Goal: Transaction & Acquisition: Purchase product/service

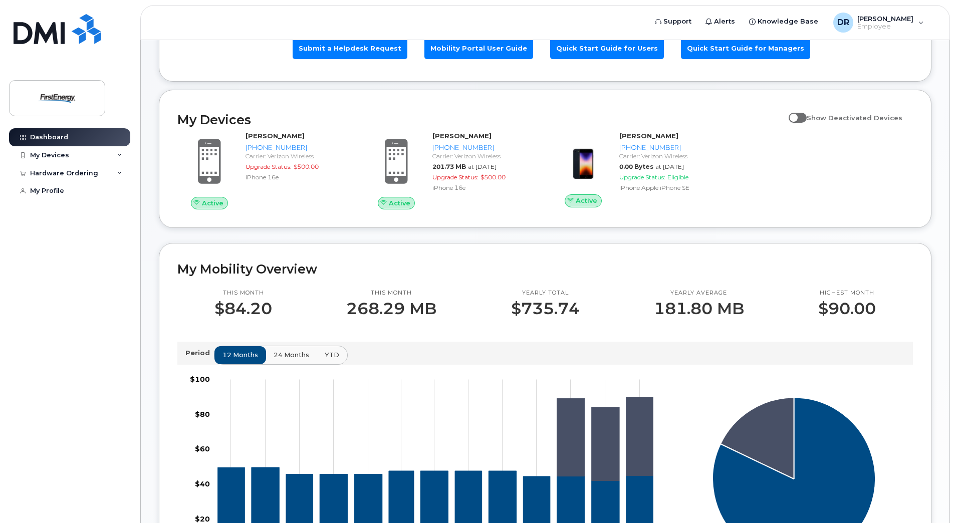
scroll to position [50, 0]
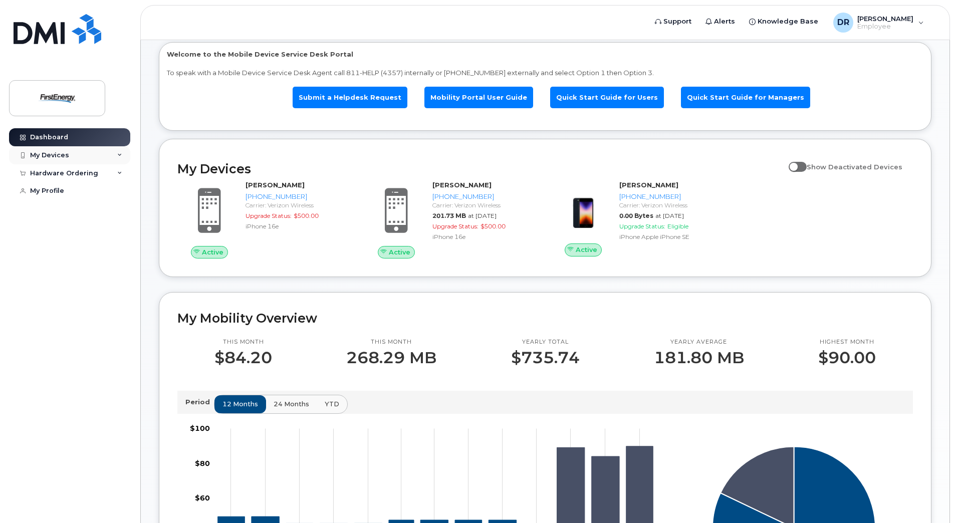
click at [49, 157] on div "My Devices" at bounding box center [49, 155] width 39 height 8
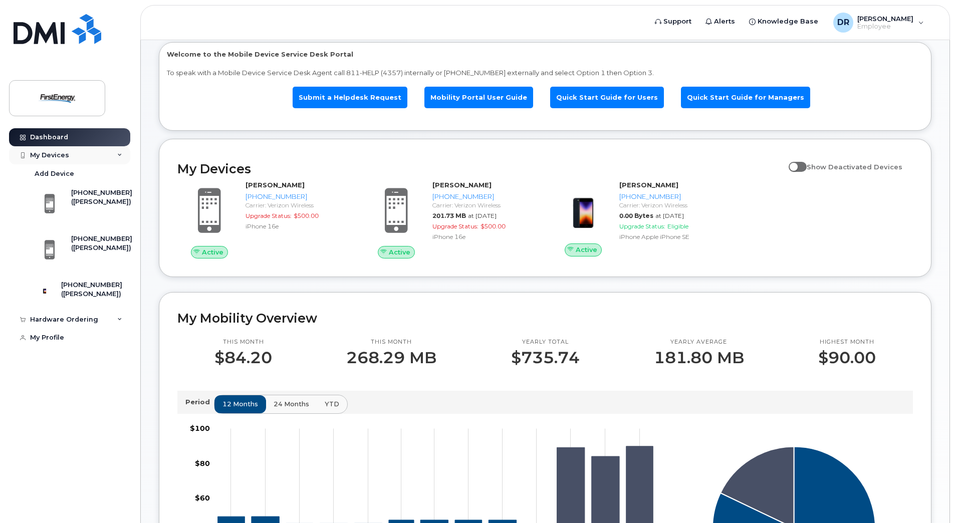
click at [53, 157] on div "My Devices" at bounding box center [49, 155] width 39 height 8
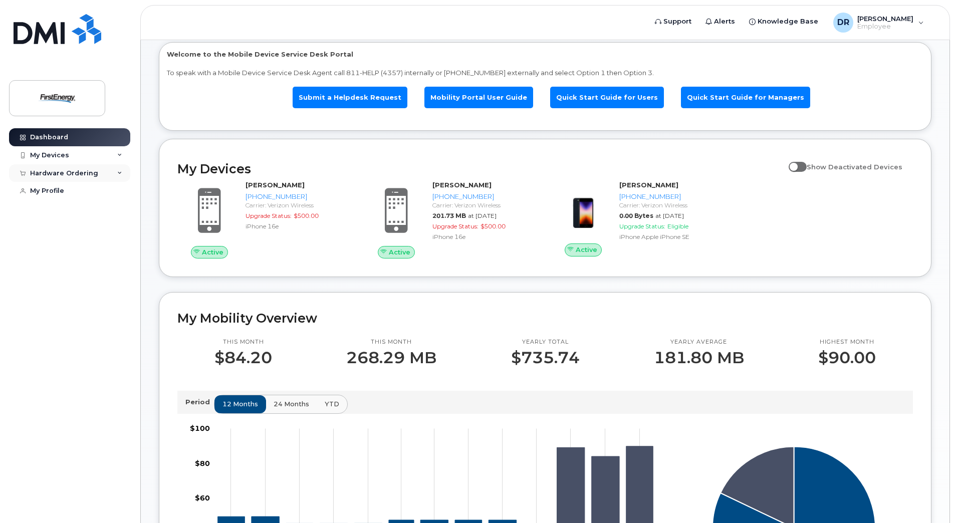
click at [59, 174] on div "Hardware Ordering" at bounding box center [64, 173] width 68 height 8
click at [58, 213] on div "New Order" at bounding box center [54, 210] width 38 height 9
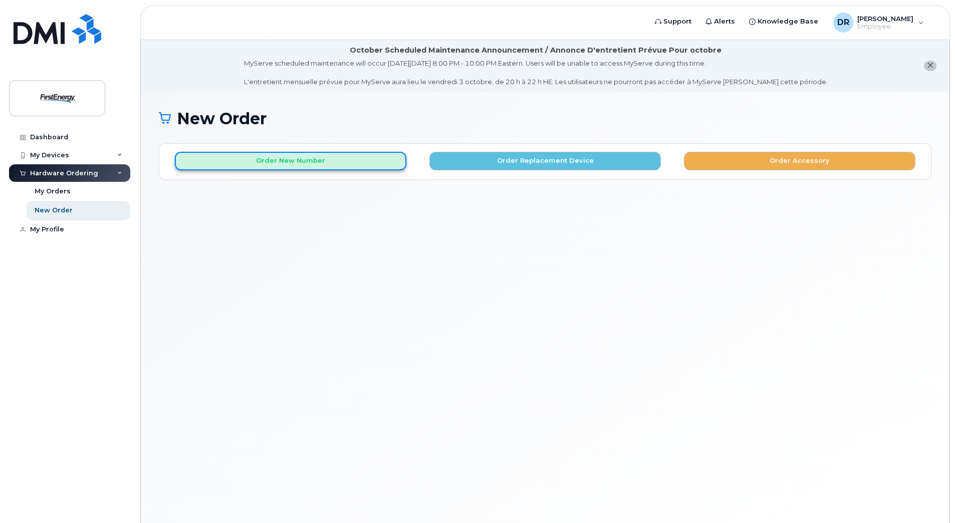
click at [367, 165] on button "Order New Number" at bounding box center [290, 161] width 231 height 19
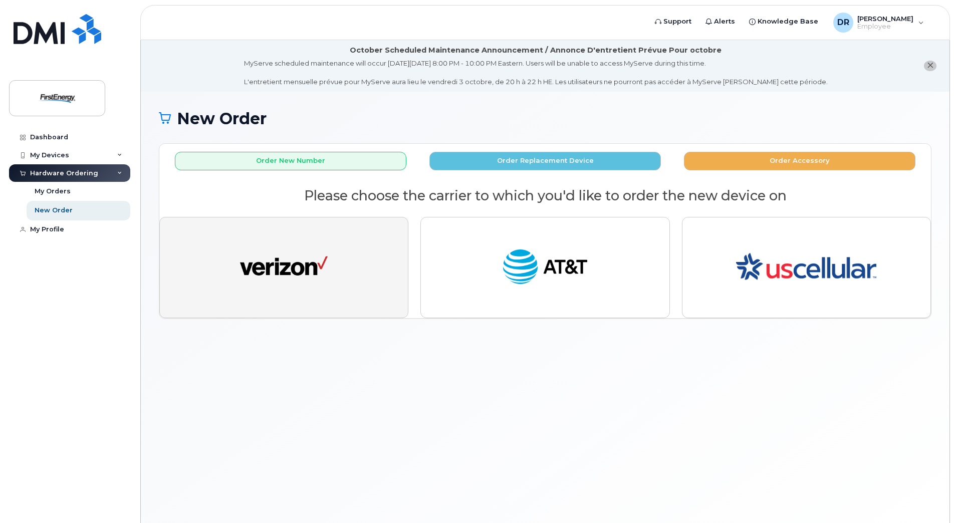
click at [394, 269] on button "button" at bounding box center [283, 267] width 249 height 101
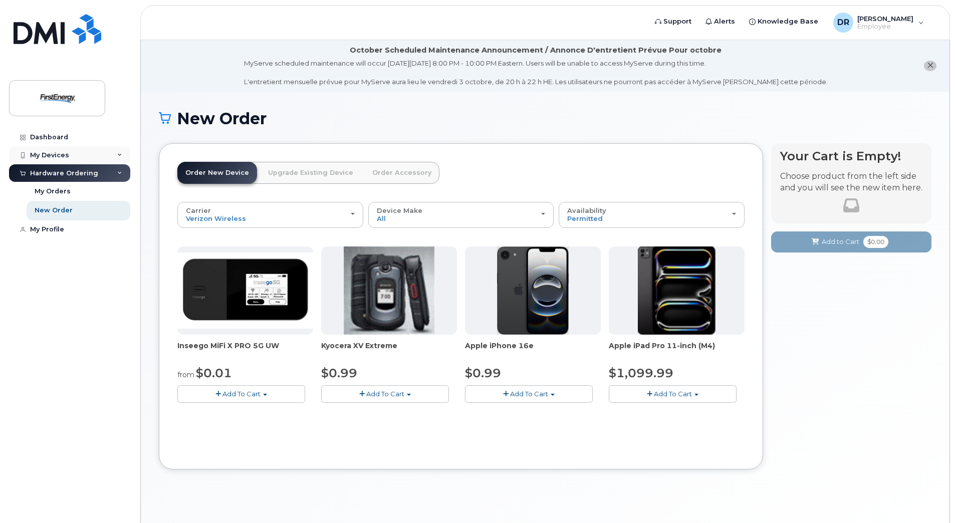
click at [74, 155] on div "My Devices" at bounding box center [69, 155] width 121 height 18
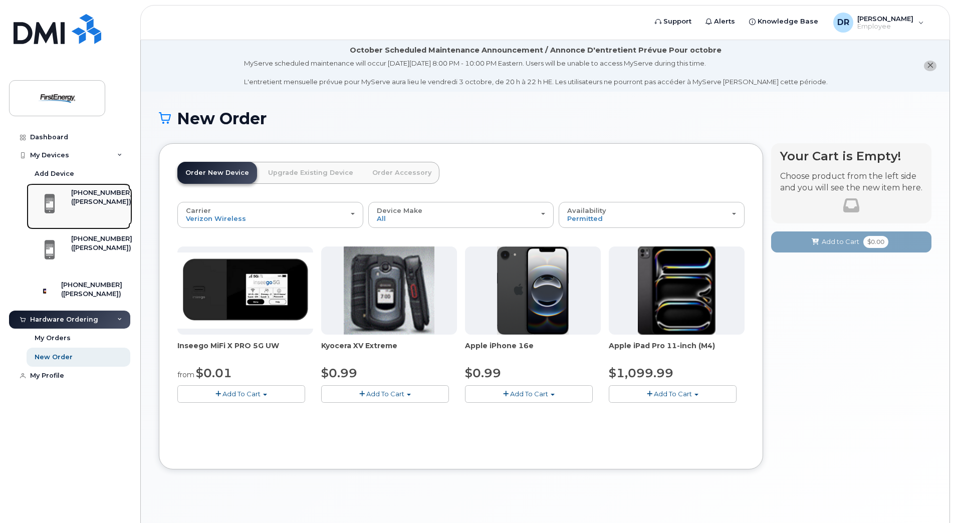
click at [72, 199] on div "([PERSON_NAME])" at bounding box center [101, 201] width 61 height 9
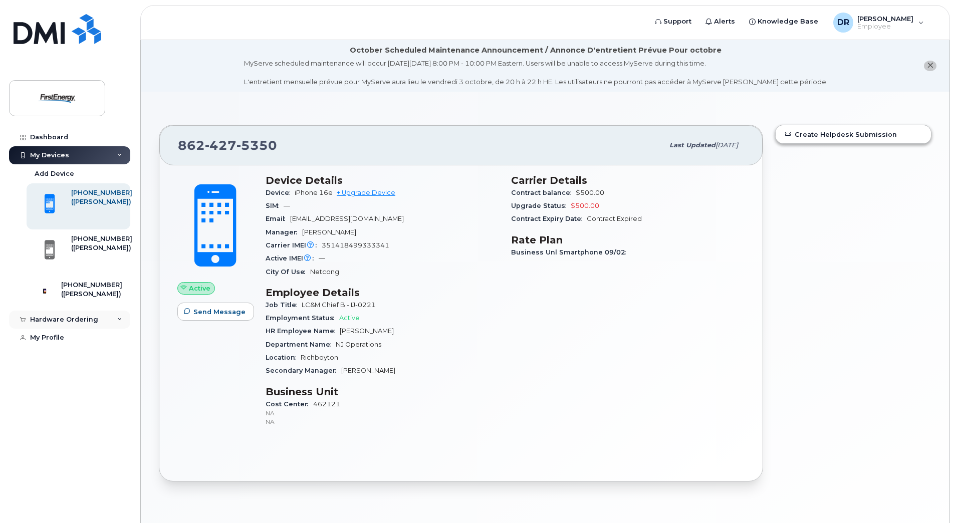
click at [84, 322] on div "Hardware Ordering" at bounding box center [64, 320] width 68 height 8
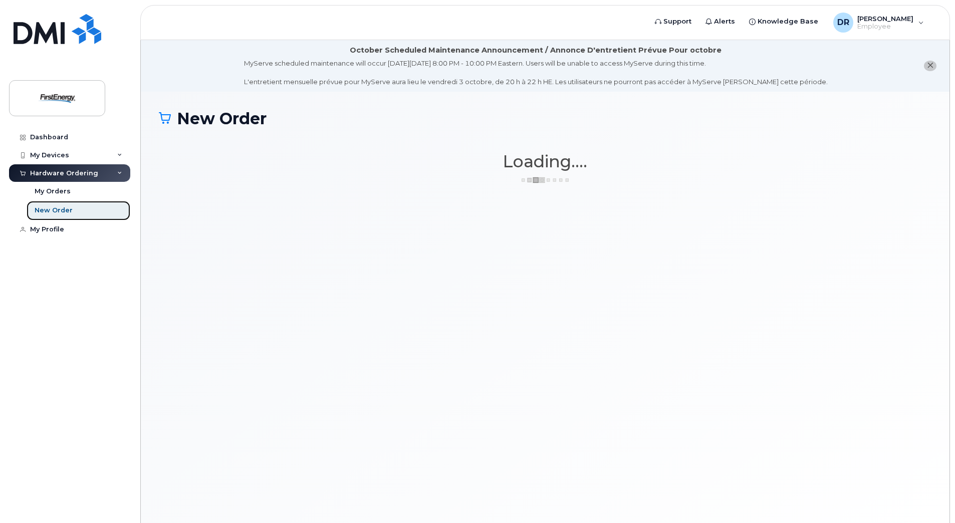
click at [62, 207] on div "New Order" at bounding box center [54, 210] width 38 height 9
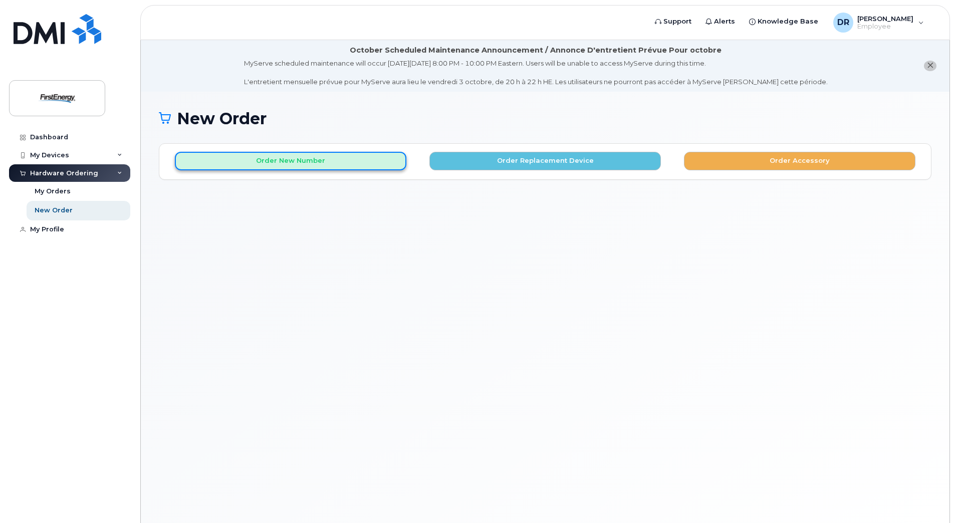
click at [320, 160] on button "Order New Number" at bounding box center [290, 161] width 231 height 19
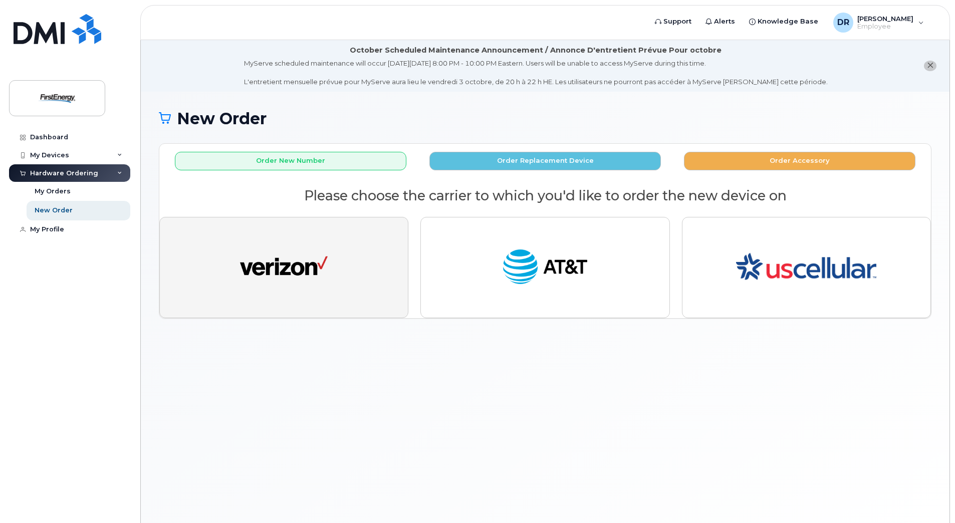
click at [321, 279] on img "button" at bounding box center [284, 267] width 88 height 45
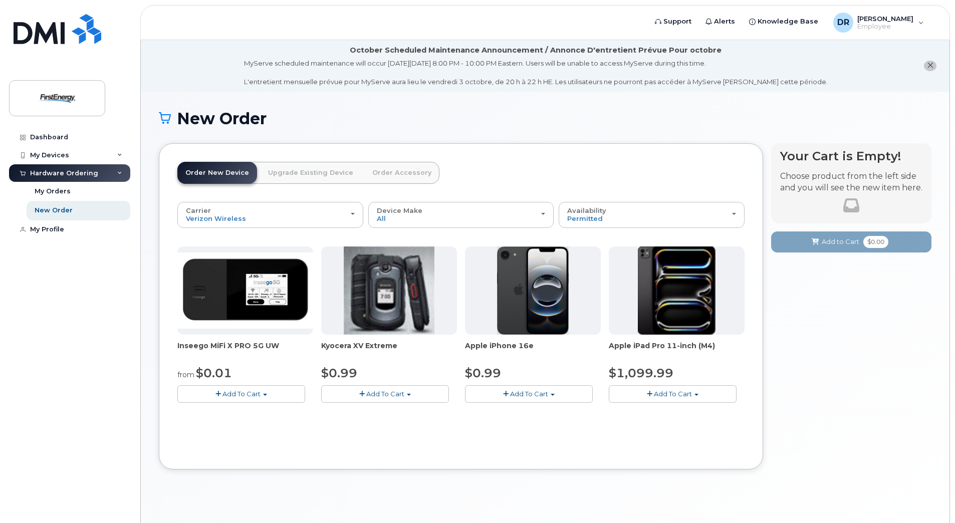
click at [541, 396] on span "Add To Cart" at bounding box center [529, 394] width 38 height 8
click at [536, 392] on span "Add To Cart" at bounding box center [529, 394] width 38 height 8
click at [506, 391] on span "button" at bounding box center [506, 394] width 6 height 7
click at [534, 392] on span "Add To Cart" at bounding box center [529, 394] width 38 height 8
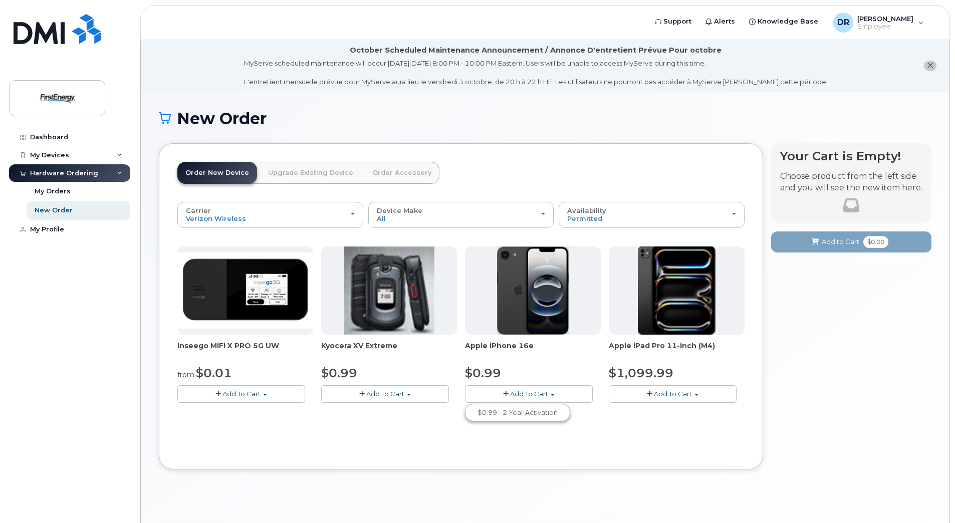
click at [537, 316] on img at bounding box center [533, 291] width 72 height 88
click at [551, 395] on span "button" at bounding box center [553, 395] width 4 height 2
click at [548, 404] on ul "$0.99 - 2 Year Activation" at bounding box center [517, 413] width 105 height 18
click at [550, 394] on button "Add To Cart" at bounding box center [529, 394] width 128 height 18
click at [549, 412] on link "$0.99 - 2 Year Activation" at bounding box center [517, 412] width 100 height 13
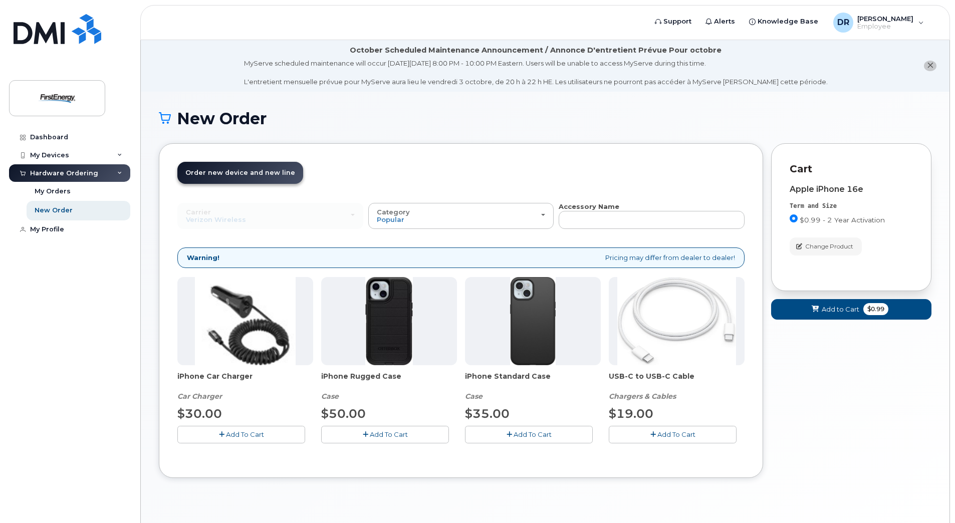
click at [365, 432] on icon "button" at bounding box center [366, 434] width 6 height 7
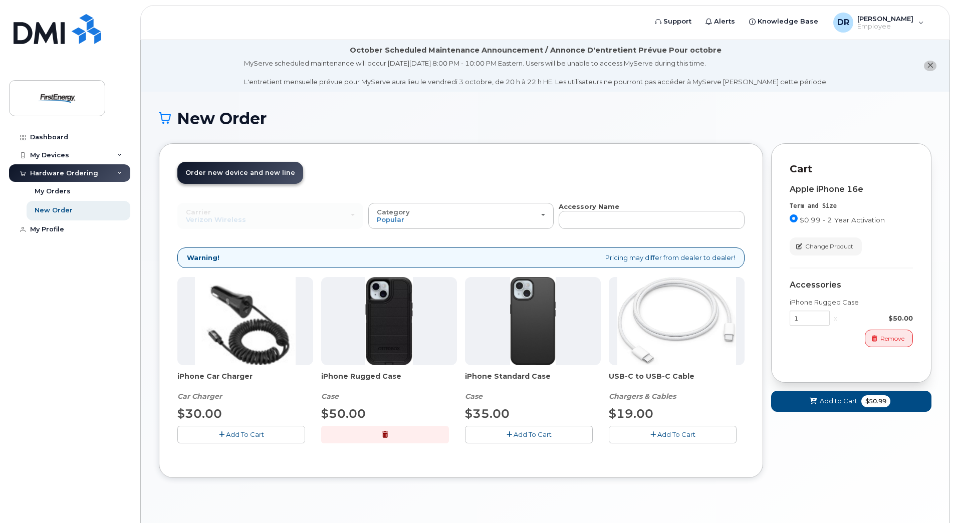
click at [222, 434] on icon "button" at bounding box center [222, 434] width 6 height 7
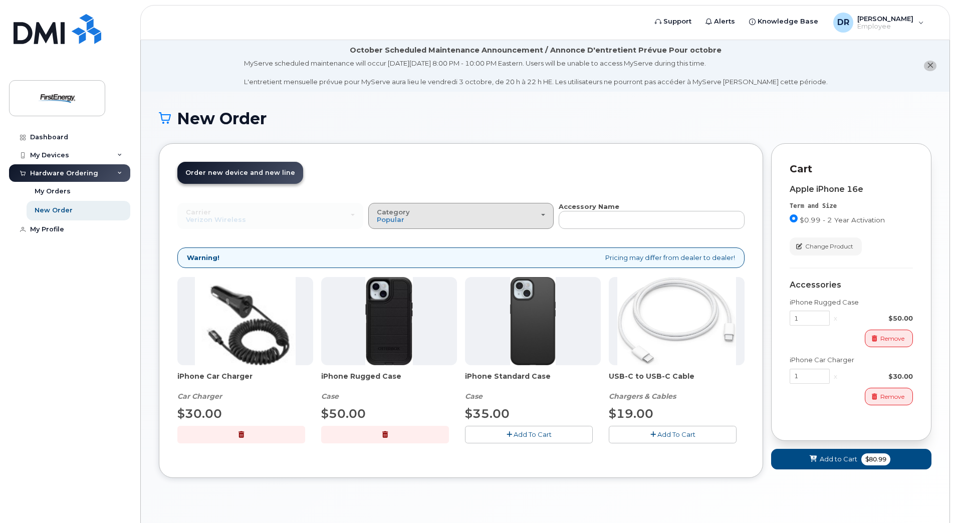
click at [521, 217] on div "Category Popular" at bounding box center [461, 216] width 169 height 16
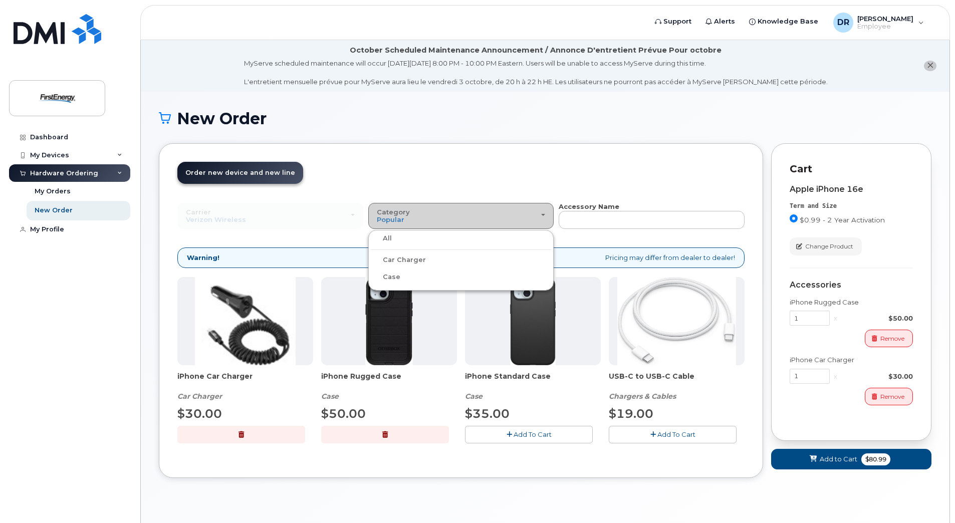
click at [521, 216] on div "Category Popular" at bounding box center [461, 216] width 169 height 16
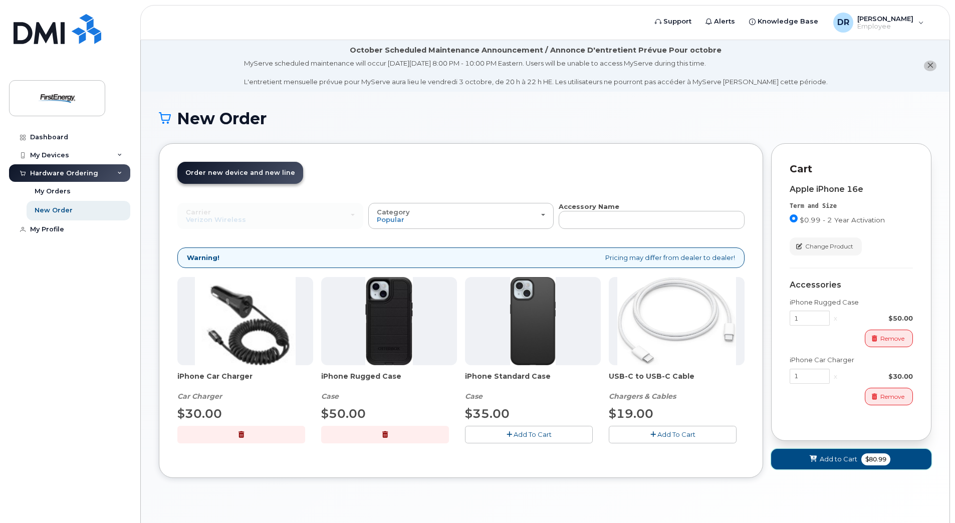
click at [839, 460] on span "Add to Cart" at bounding box center [839, 459] width 38 height 10
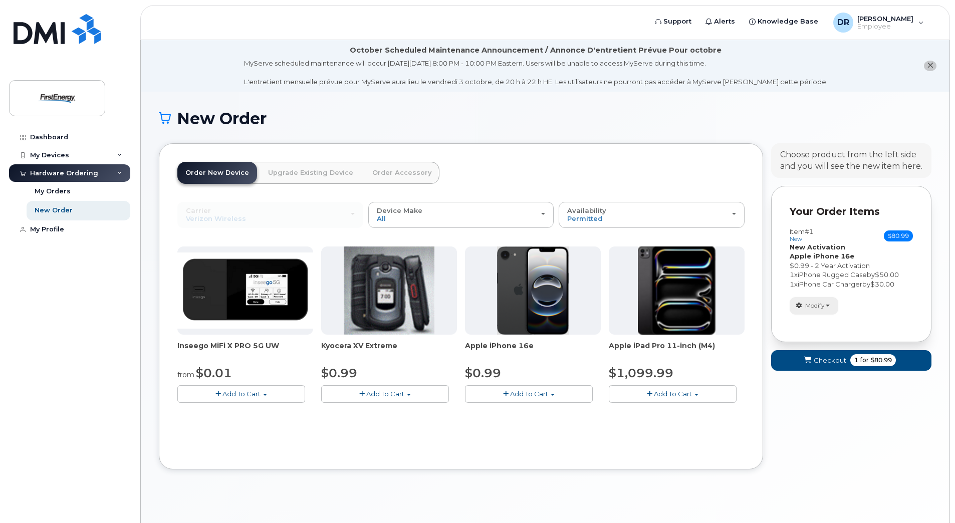
click at [823, 305] on span "Modify" at bounding box center [815, 305] width 20 height 9
click at [850, 416] on div "Your Cart is Empty! Choose product from the left side and you will see the new …" at bounding box center [851, 314] width 160 height 342
click at [70, 208] on div "New Order" at bounding box center [54, 210] width 38 height 9
click at [558, 392] on button "Add To Cart" at bounding box center [529, 394] width 128 height 18
click at [554, 415] on link "$0.99 - 2 Year Activation" at bounding box center [517, 412] width 100 height 13
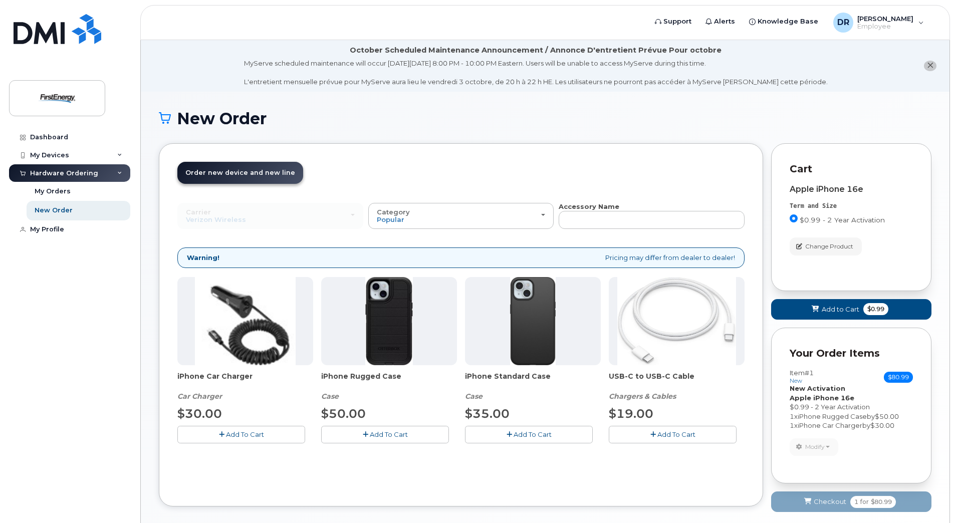
click at [365, 433] on icon "button" at bounding box center [366, 434] width 6 height 7
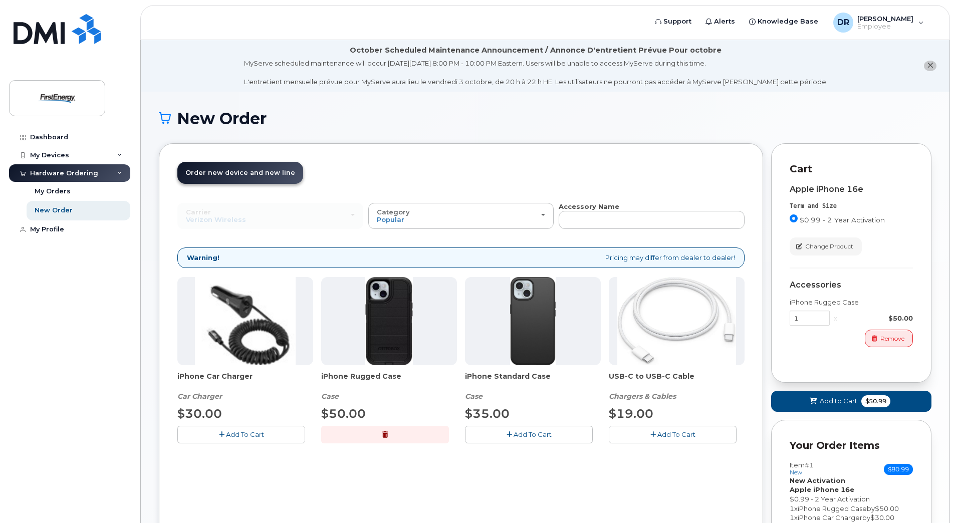
click at [219, 433] on icon "button" at bounding box center [222, 434] width 6 height 7
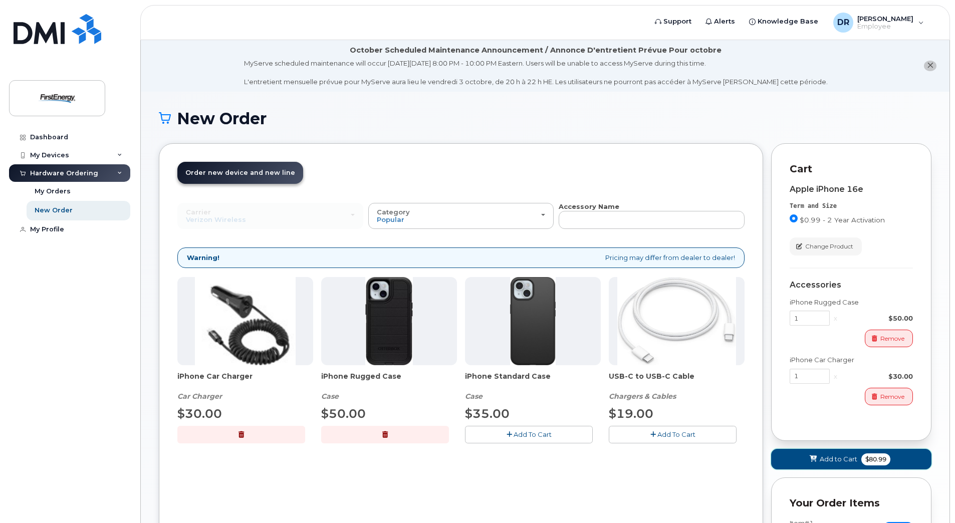
click at [849, 462] on span "Add to Cart" at bounding box center [839, 459] width 38 height 10
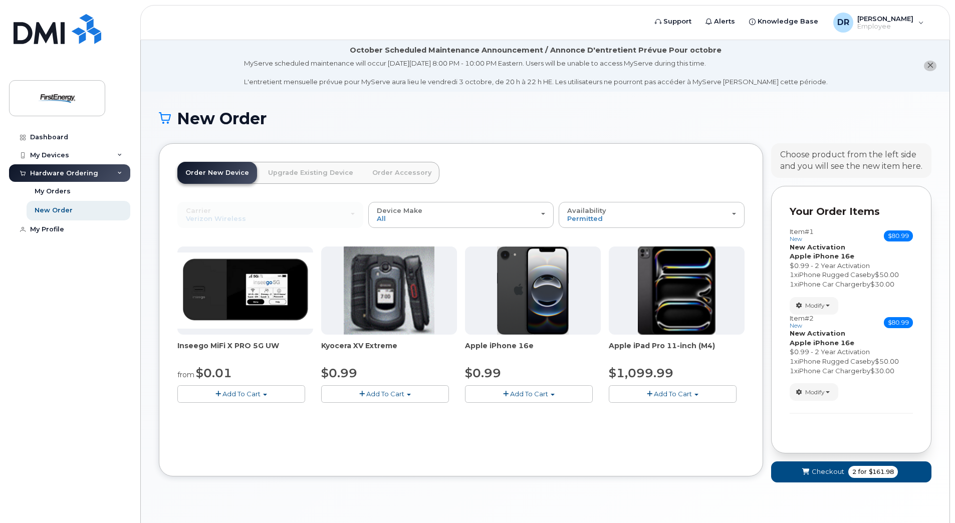
click at [927, 65] on icon "close notification" at bounding box center [930, 65] width 7 height 7
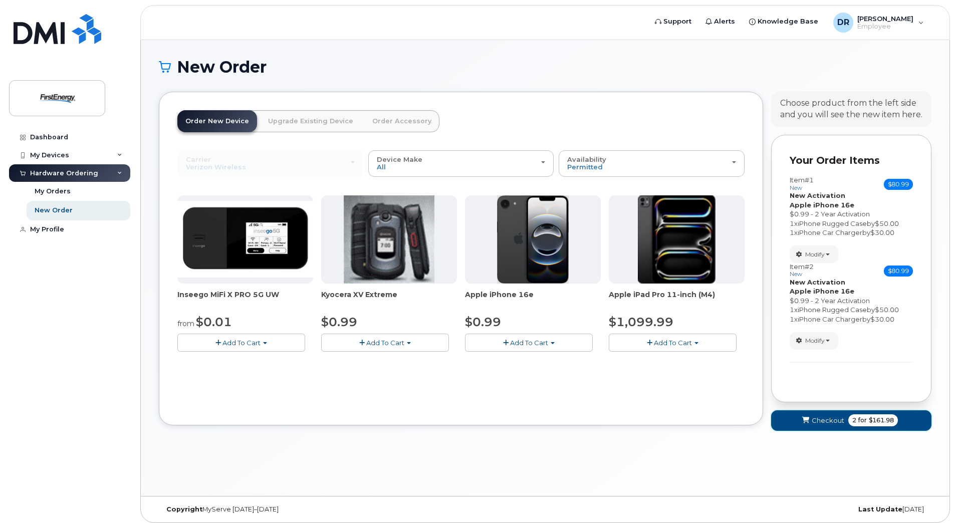
click at [835, 421] on span "Checkout" at bounding box center [828, 421] width 33 height 10
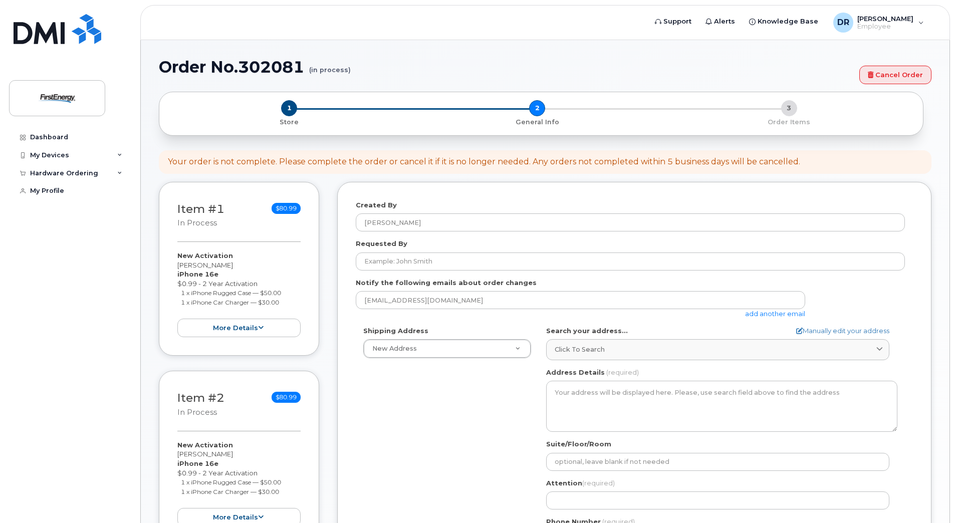
select select
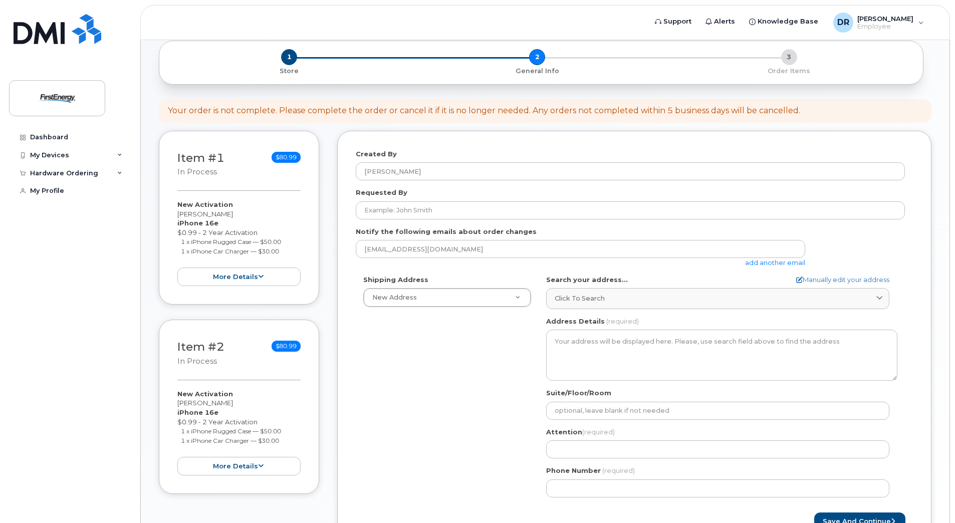
scroll to position [143, 0]
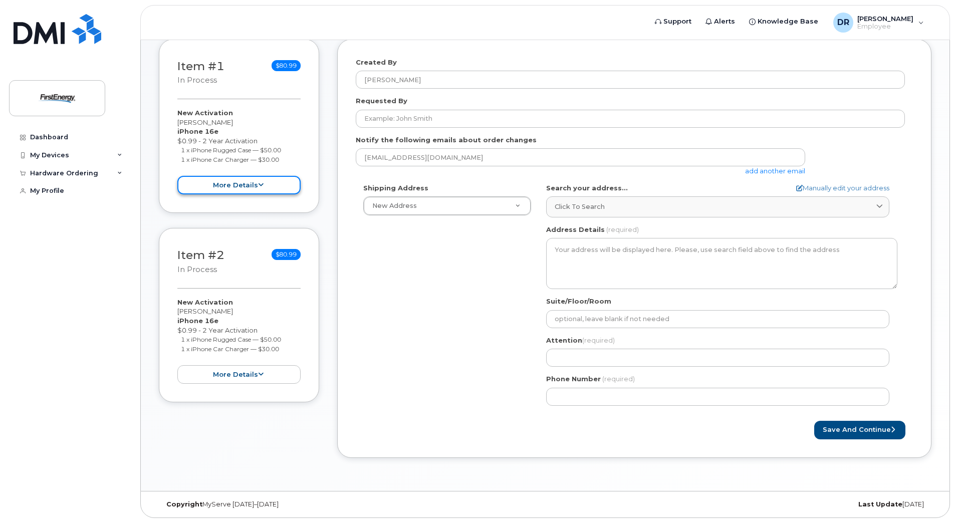
click at [254, 181] on button "more details" at bounding box center [238, 185] width 123 height 19
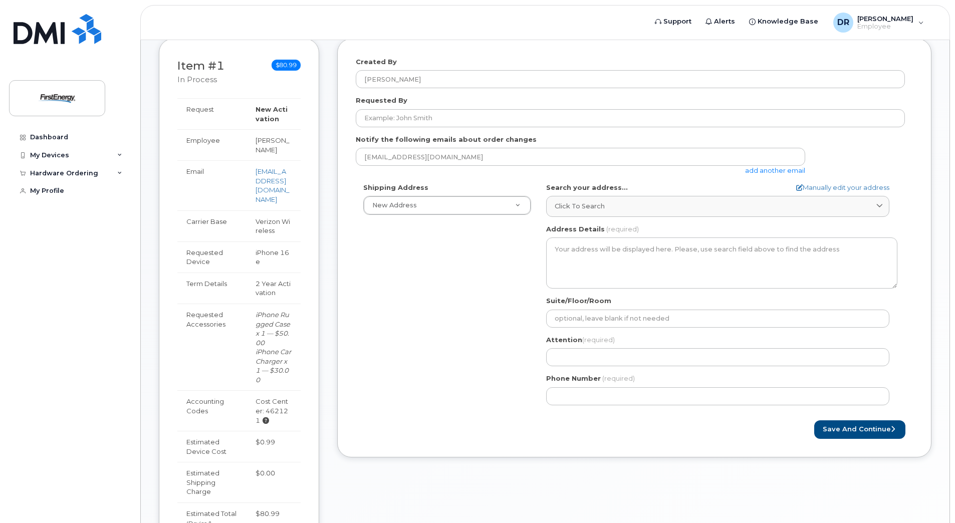
scroll to position [301, 0]
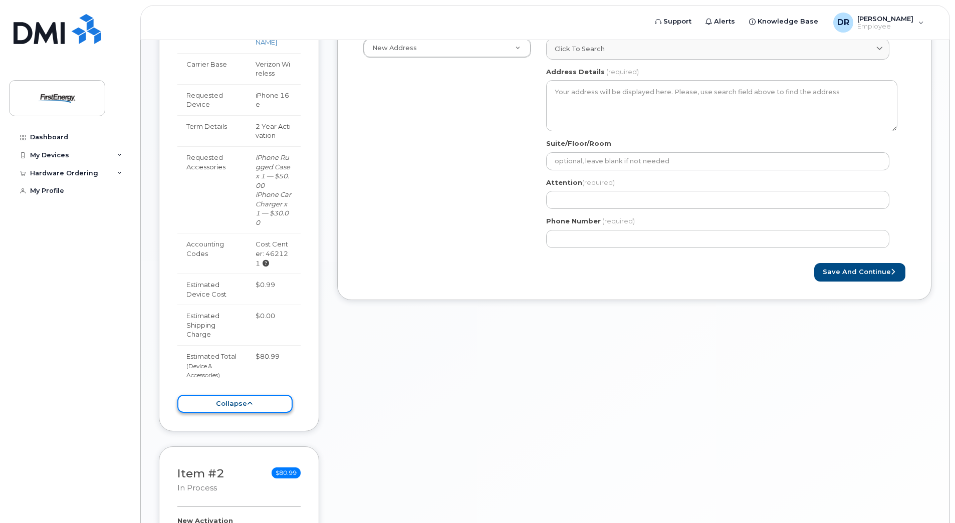
click at [250, 400] on icon at bounding box center [250, 403] width 6 height 7
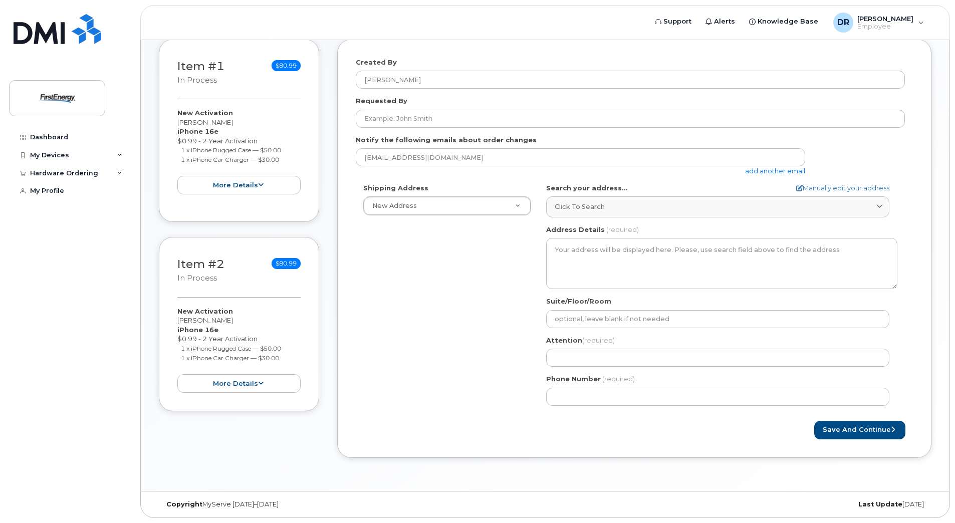
scroll to position [143, 0]
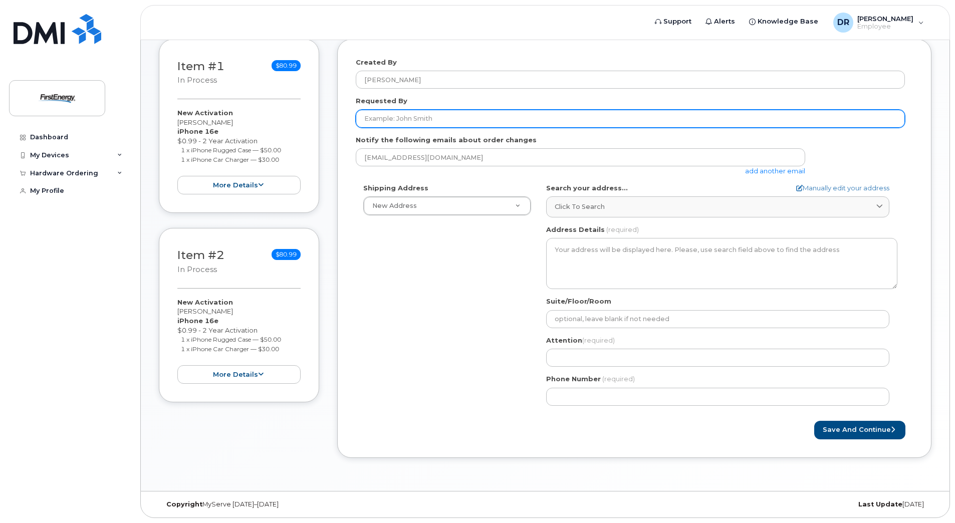
click at [446, 117] on input "Requested By" at bounding box center [630, 119] width 549 height 18
type input "[PERSON_NAME]"
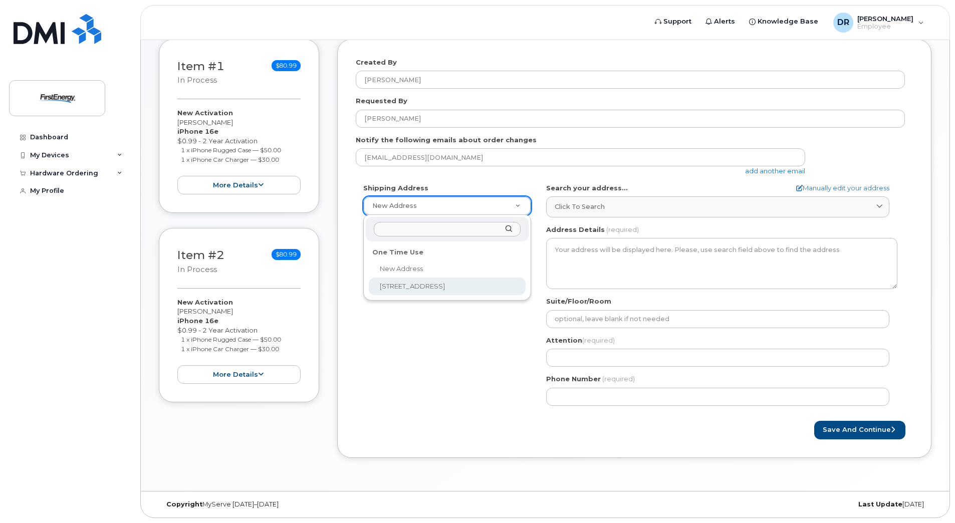
select select "[STREET_ADDRESS]"
type textarea "[STREET_ADDRESS]"
type input "[PERSON_NAME]"
type input "9735372604"
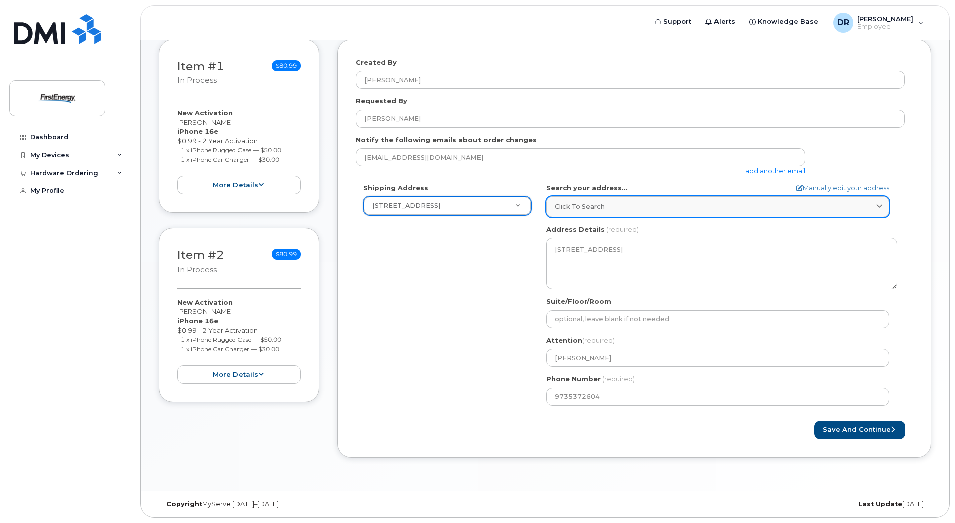
click at [597, 206] on span "Click to search" at bounding box center [580, 207] width 50 height 10
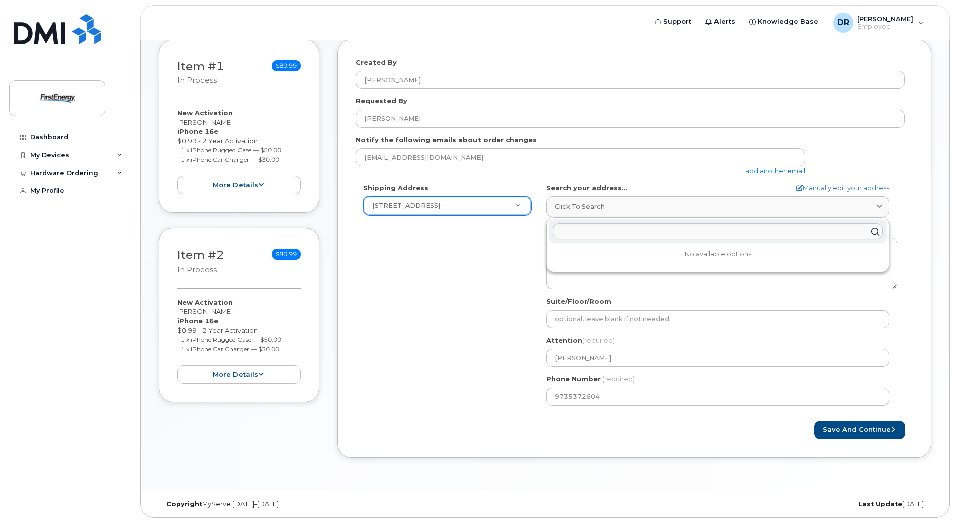
click at [494, 250] on div "Shipping Address [STREET_ADDRESS] New Address [STREET_ADDRESS] [GEOGRAPHIC_DATA…" at bounding box center [630, 298] width 549 height 230
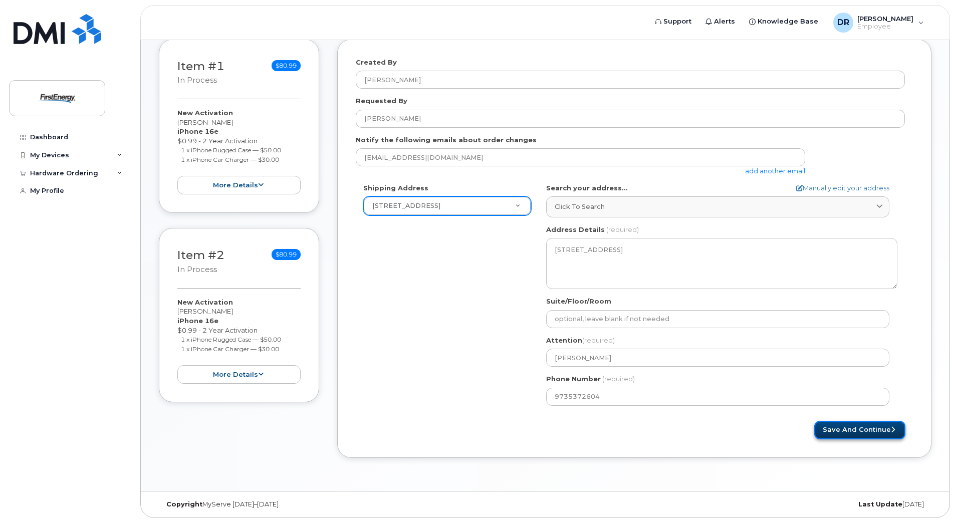
click at [846, 431] on button "Save and Continue" at bounding box center [859, 430] width 91 height 19
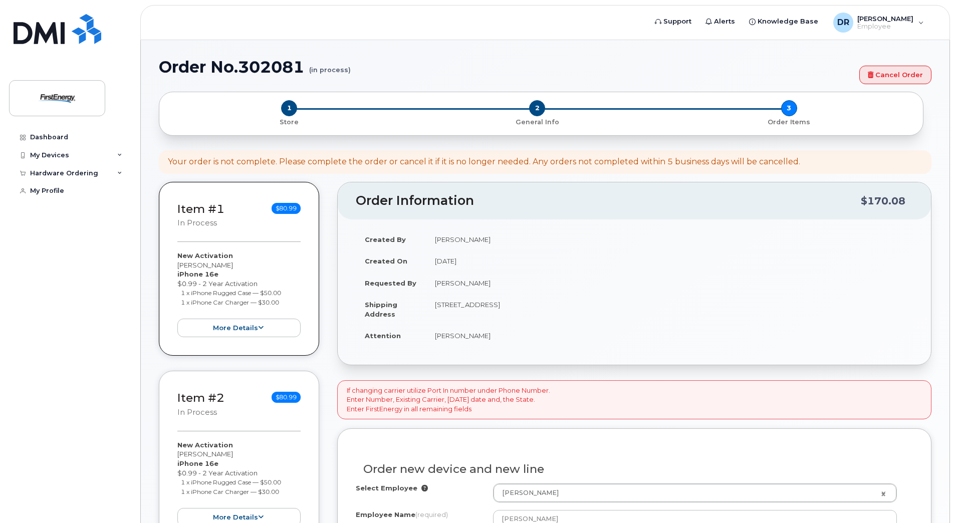
click at [700, 287] on td "[PERSON_NAME]" at bounding box center [669, 283] width 487 height 22
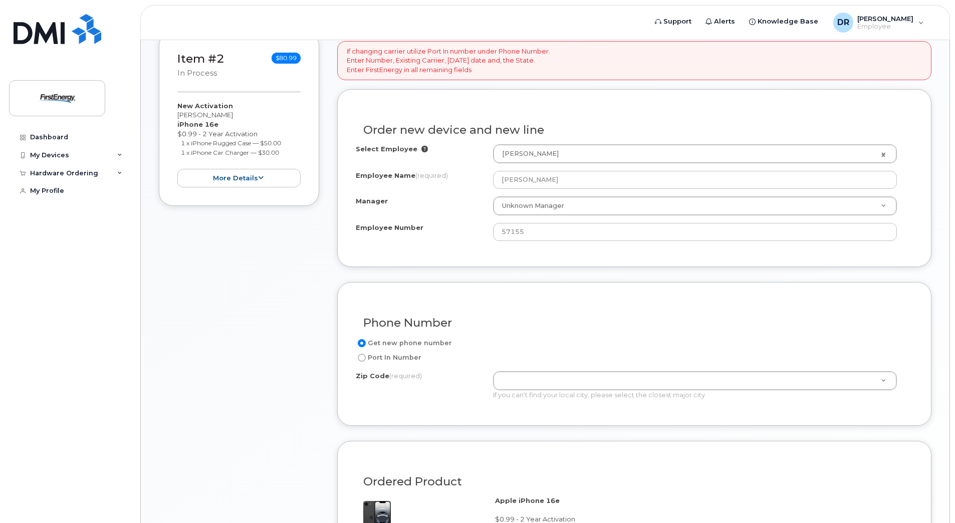
scroll to position [309, 0]
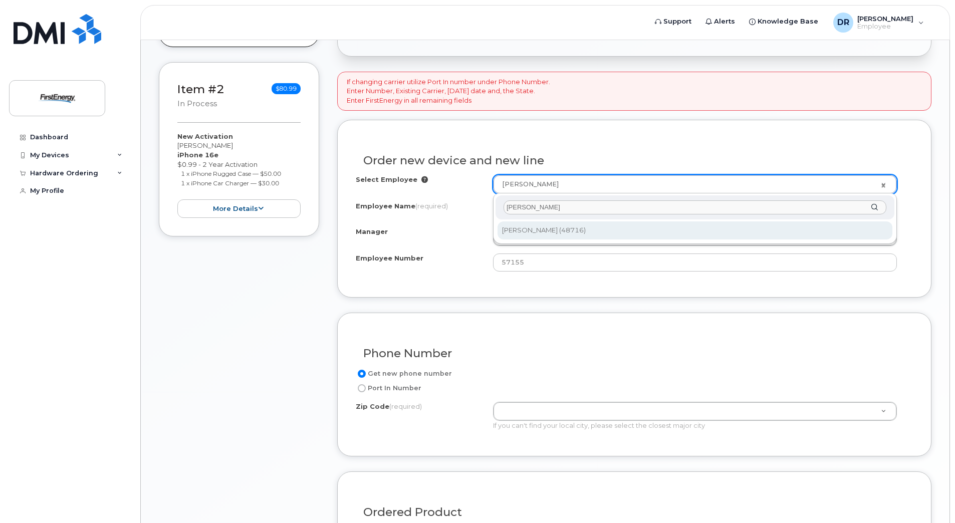
type input "[PERSON_NAME]"
type input "2072028"
type input "[PERSON_NAME]"
type input "48716"
select select "2080337"
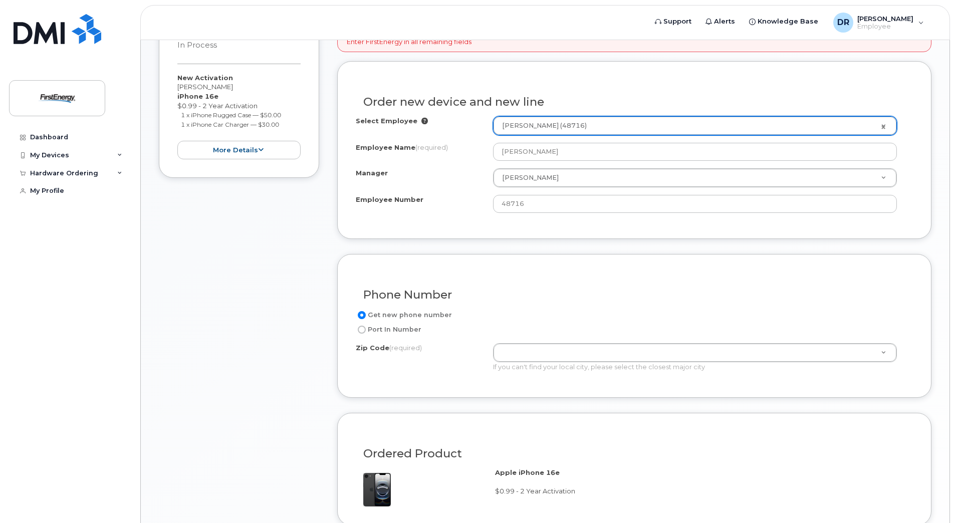
scroll to position [459, 0]
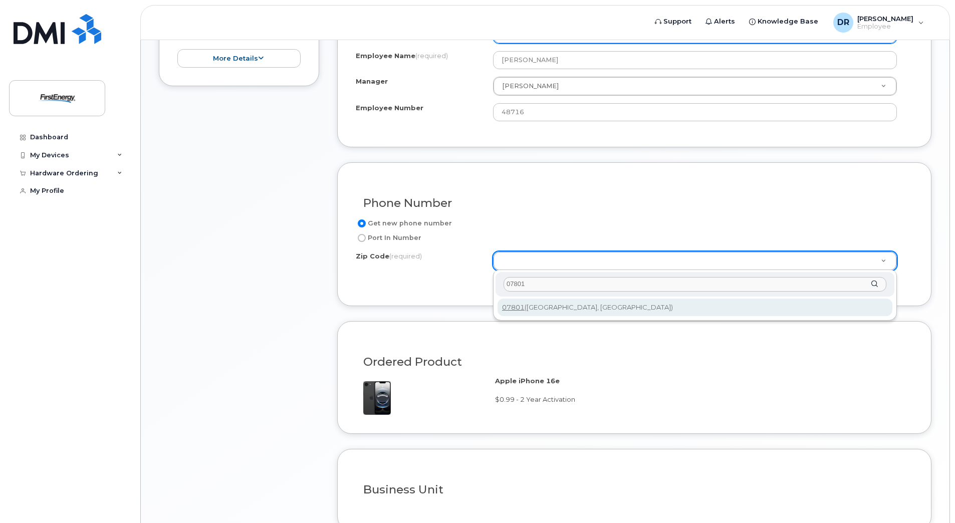
type input "07801"
type input "07801 (Dover, NJ)"
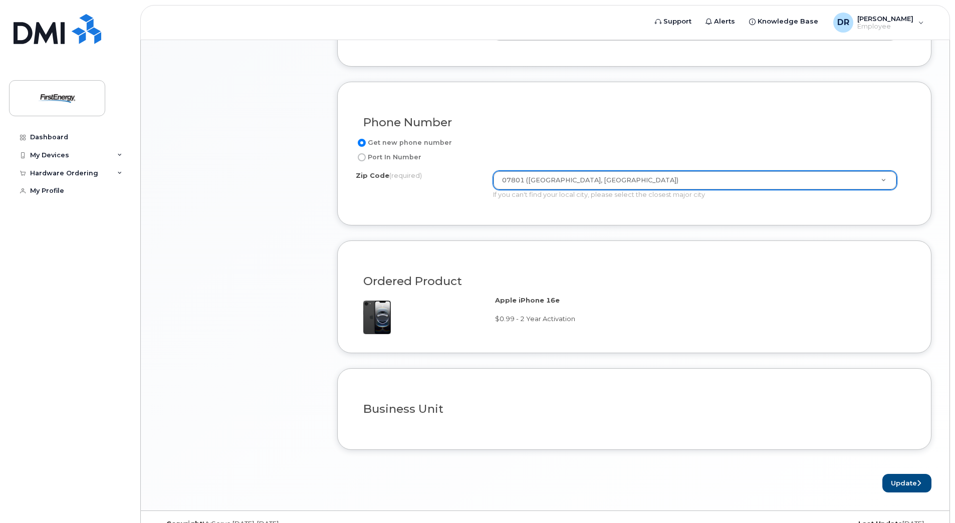
scroll to position [559, 0]
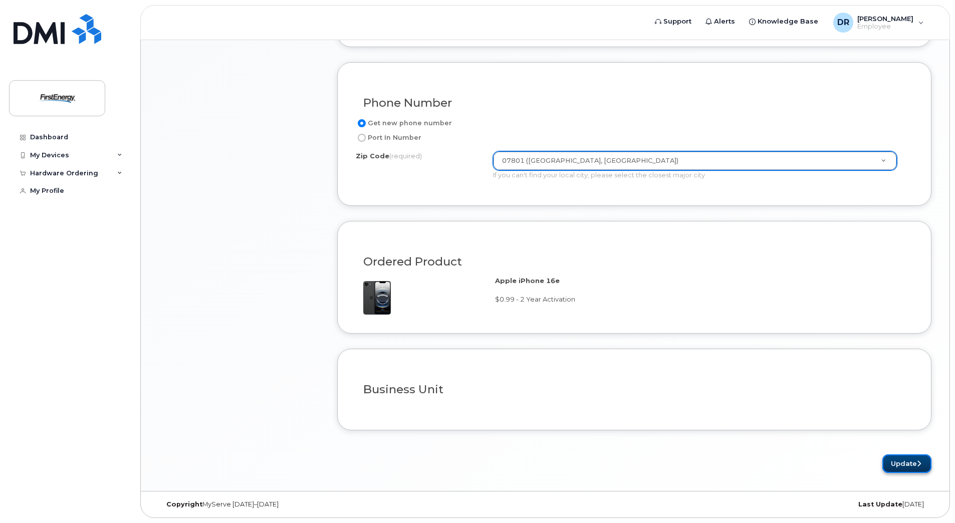
click at [918, 460] on icon "submit" at bounding box center [919, 463] width 4 height 7
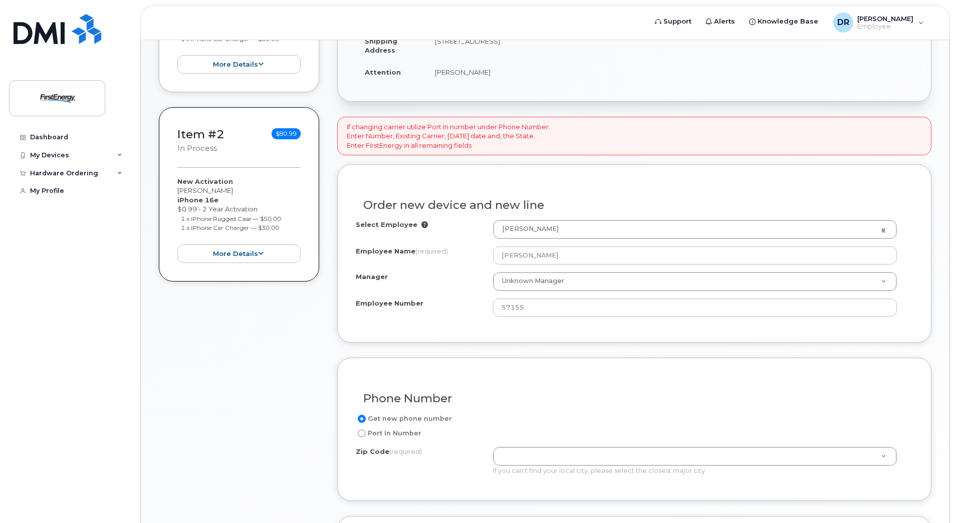
scroll to position [301, 0]
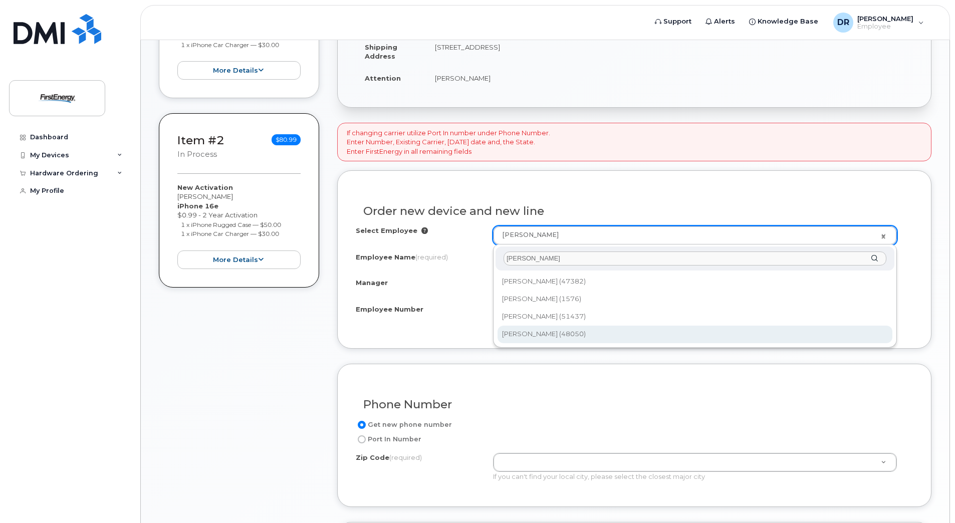
type input "[PERSON_NAME]"
type input "2074409"
type input "[PERSON_NAME]"
type input "48050"
select select "2080337"
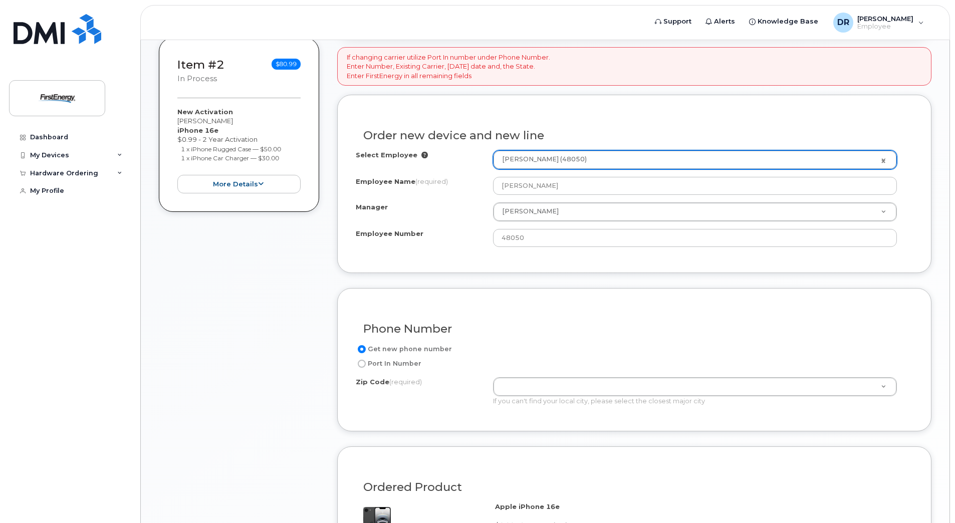
scroll to position [401, 0]
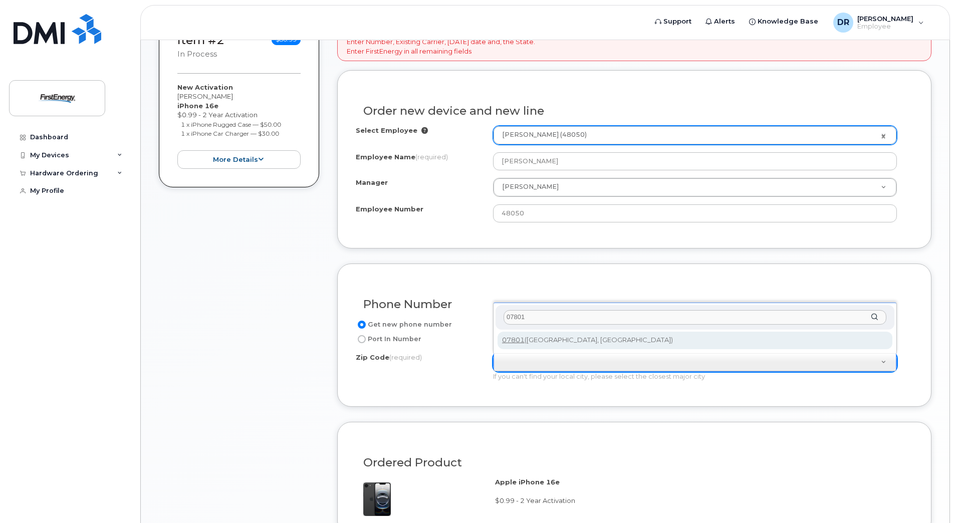
type input "07801"
type input "07801 (Dover, NJ)"
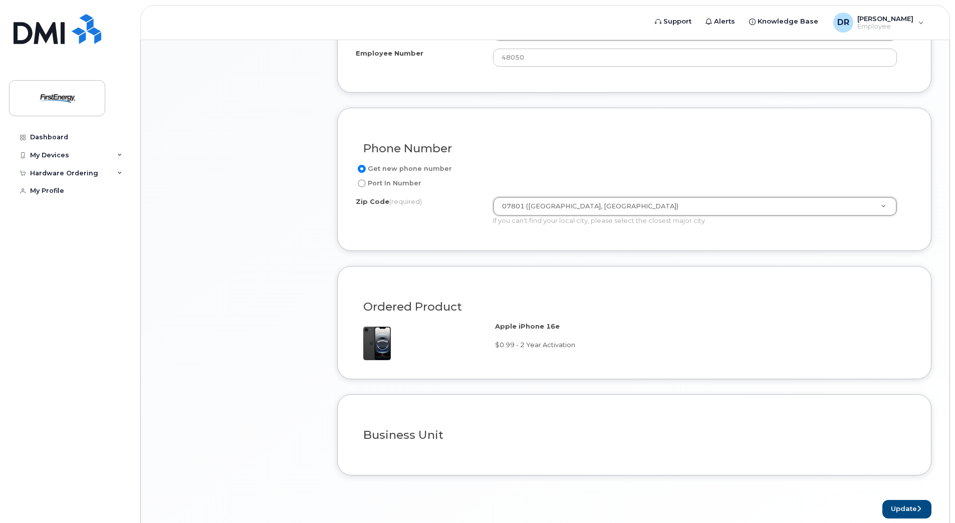
scroll to position [602, 0]
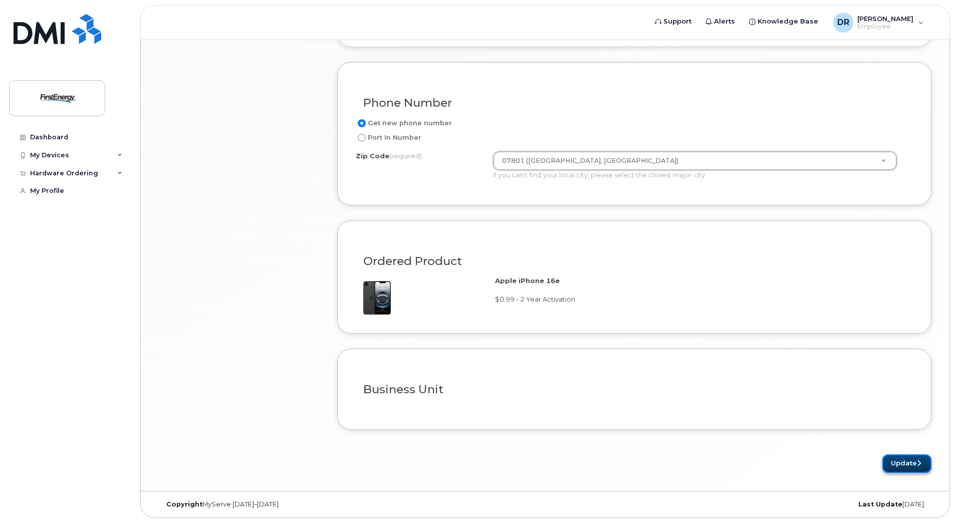
click at [903, 464] on button "Update" at bounding box center [906, 463] width 49 height 19
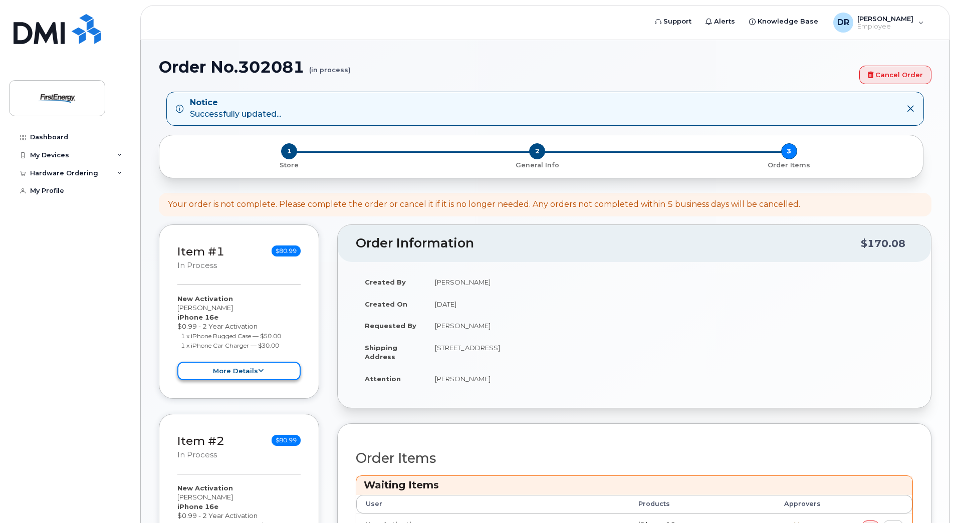
click at [248, 375] on button "more details" at bounding box center [238, 371] width 123 height 19
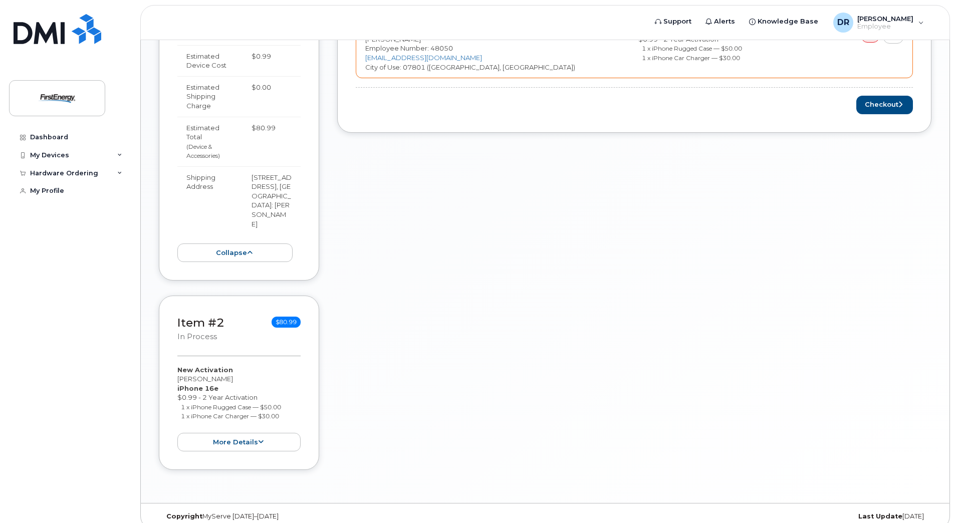
scroll to position [556, 0]
click at [236, 430] on button "more details" at bounding box center [238, 439] width 123 height 19
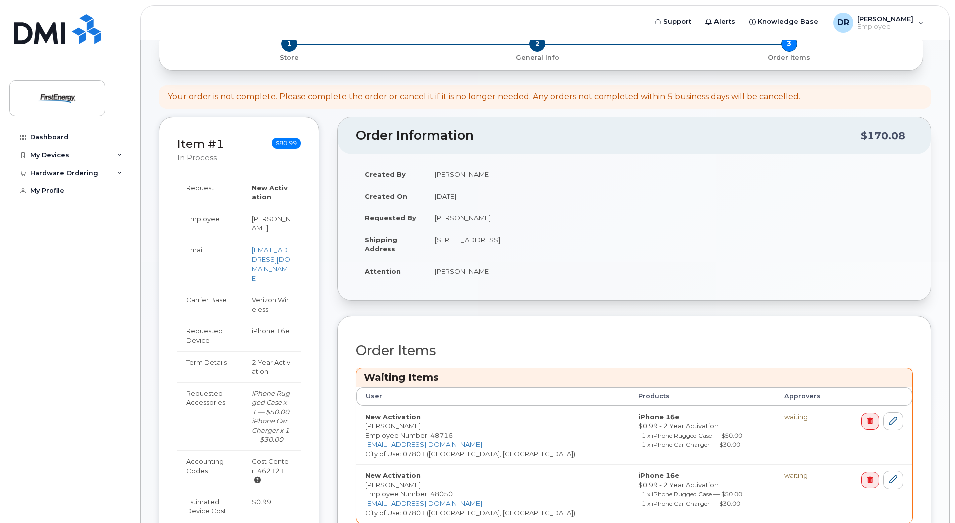
scroll to position [200, 0]
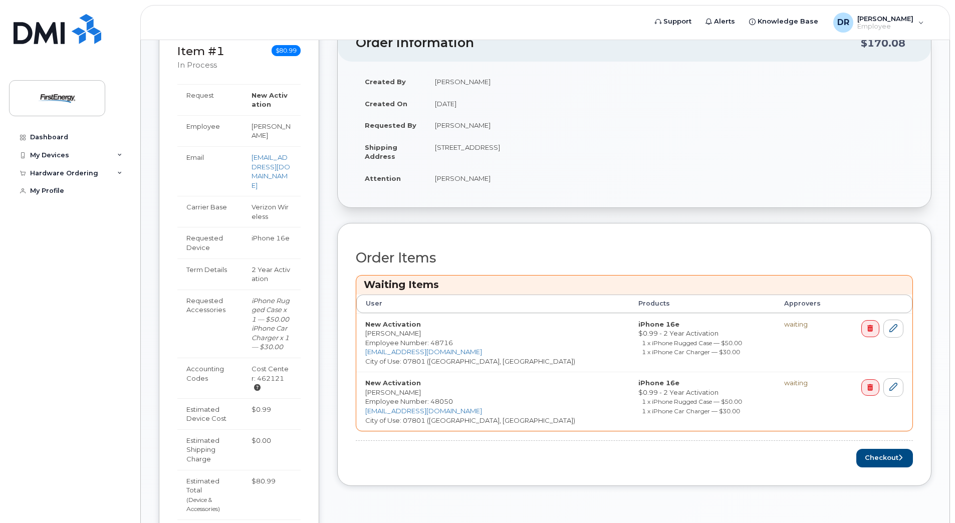
click at [487, 122] on td "[PERSON_NAME]" at bounding box center [669, 125] width 487 height 22
click at [489, 121] on td "[PERSON_NAME]" at bounding box center [669, 125] width 487 height 22
click at [897, 453] on button "Checkout" at bounding box center [884, 458] width 57 height 19
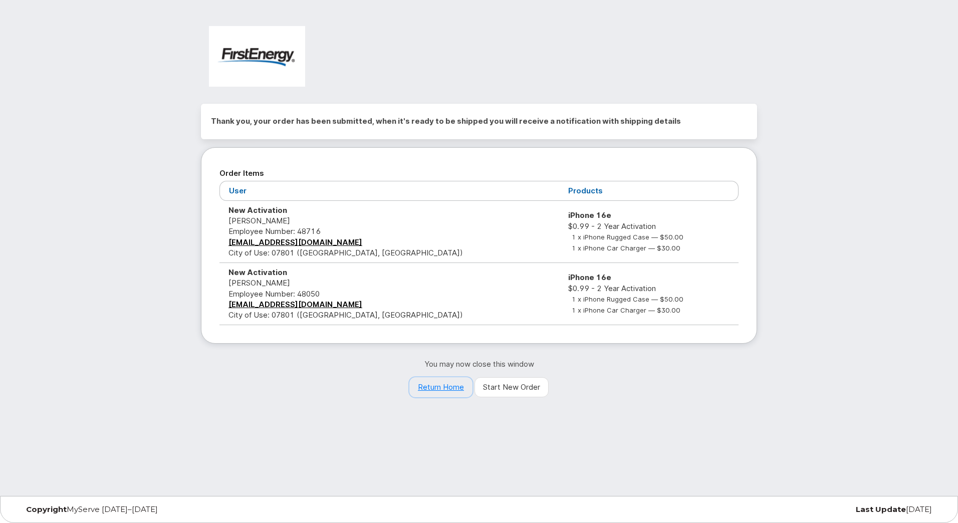
click at [445, 390] on link "Return Home" at bounding box center [440, 387] width 63 height 20
